Goal: Task Accomplishment & Management: Manage account settings

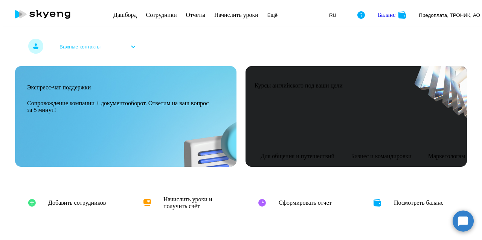
select select "30"
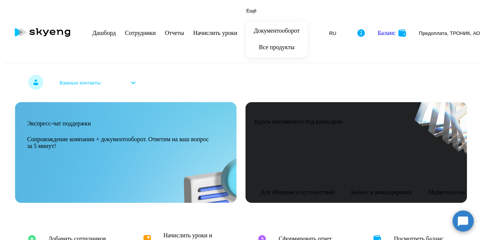
click at [237, 30] on link "Начислить уроки" at bounding box center [215, 33] width 44 height 6
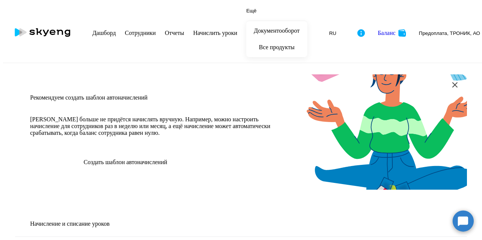
select select "10"
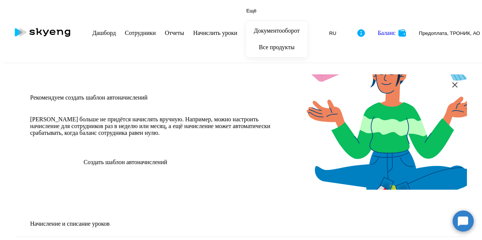
click at [256, 11] on span "Ещё" at bounding box center [251, 11] width 10 height 6
click at [256, 14] on span "Ещё" at bounding box center [251, 11] width 10 height 6
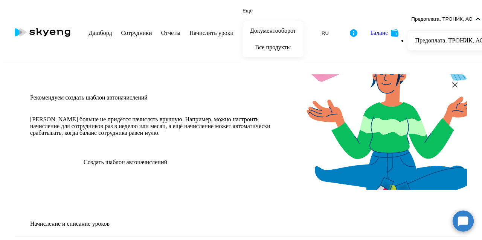
click at [370, 30] on div "Баланс" at bounding box center [379, 33] width 18 height 7
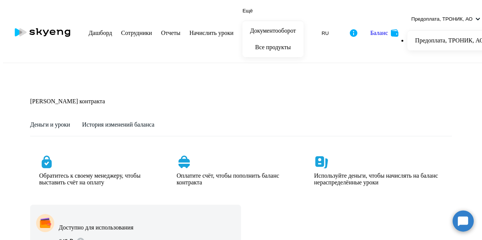
scroll to position [307, 0]
select select "english_adult_not_native_speaker_premium"
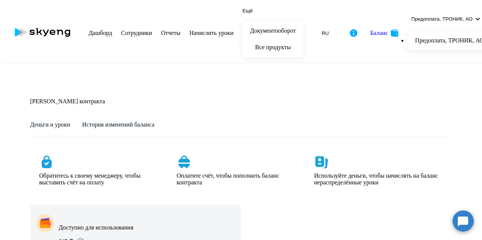
drag, startPoint x: 27, startPoint y: 109, endPoint x: 190, endPoint y: 102, distance: 163.4
drag, startPoint x: 361, startPoint y: 110, endPoint x: 256, endPoint y: 111, distance: 105.0
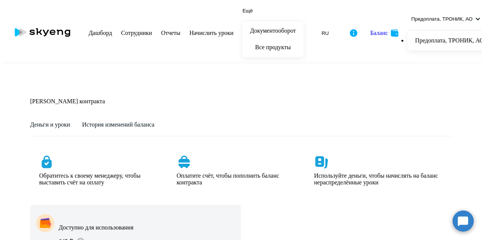
scroll to position [156, 0]
